Goal: Task Accomplishment & Management: Complete application form

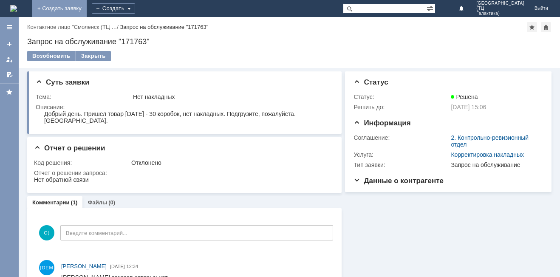
click at [87, 6] on link "+ Создать заявку" at bounding box center [59, 8] width 54 height 17
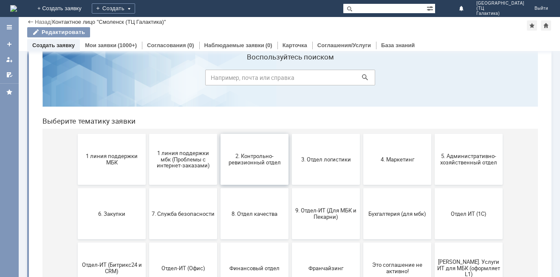
scroll to position [42, 0]
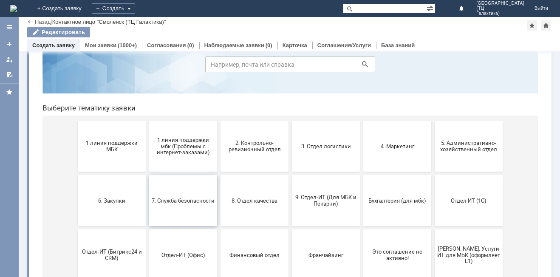
click at [187, 203] on span "7. Служба безопасности" at bounding box center [183, 200] width 63 height 6
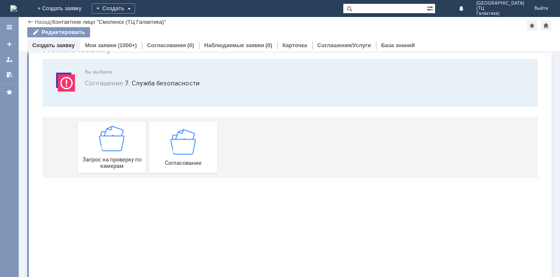
scroll to position [0, 0]
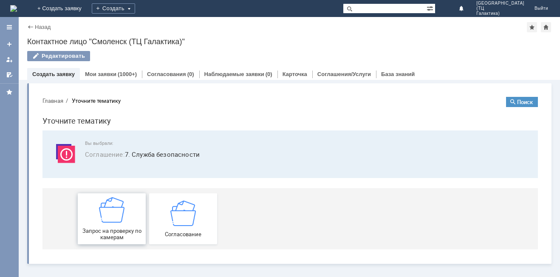
click at [122, 211] on img at bounding box center [111, 209] width 25 height 25
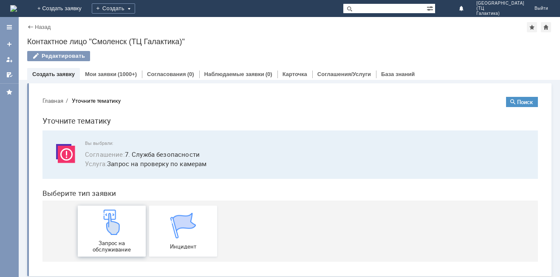
click at [119, 234] on img at bounding box center [111, 221] width 25 height 25
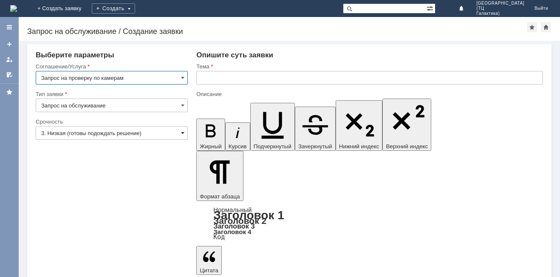
click at [181, 133] on span at bounding box center [182, 132] width 3 height 7
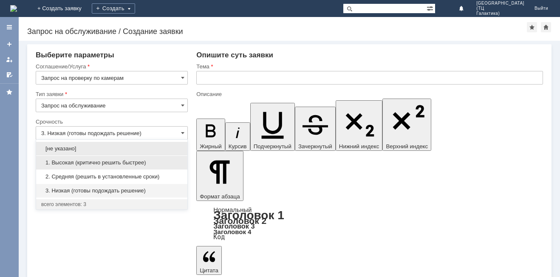
click at [132, 161] on span "1. Высокая (критично решить быстрее)" at bounding box center [111, 162] width 141 height 7
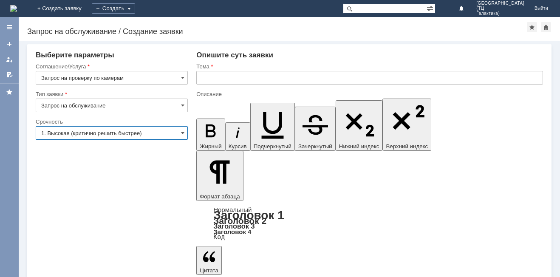
type input "1. Высокая (критично решить быстрее)"
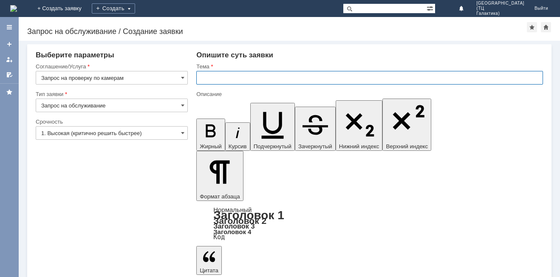
click at [200, 80] on input "text" at bounding box center [369, 78] width 346 height 14
type input "кража"
